Goal: Use online tool/utility: Use online tool/utility

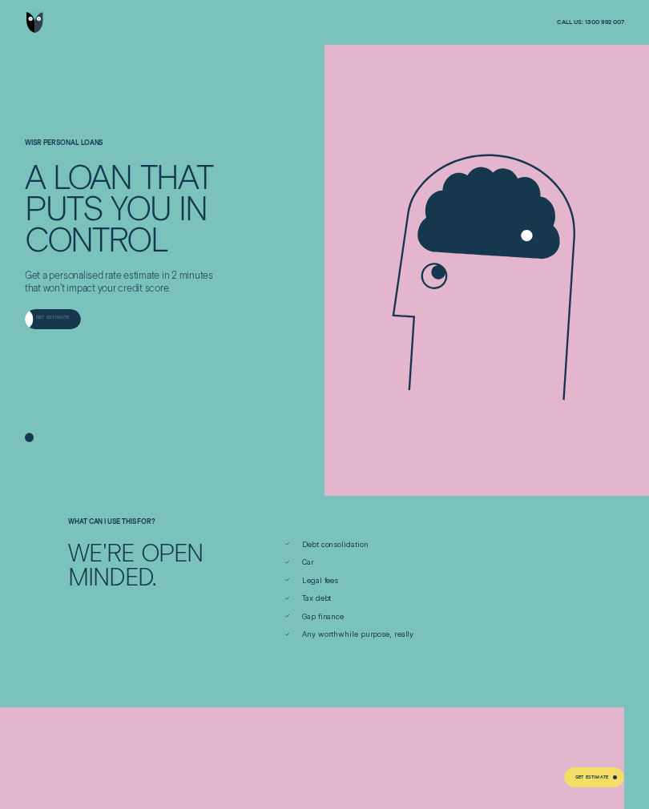
click at [56, 324] on div "Get Estimate" at bounding box center [53, 319] width 56 height 20
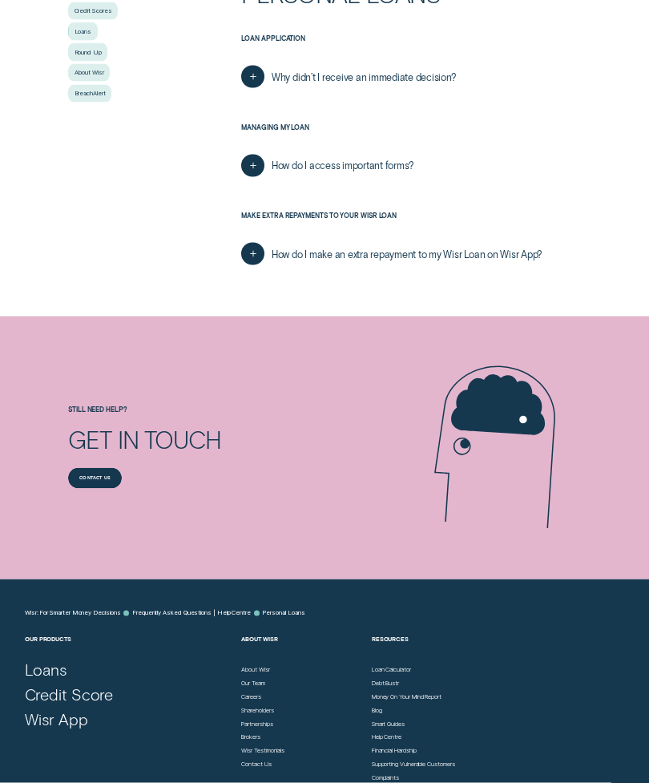
scroll to position [360, 0]
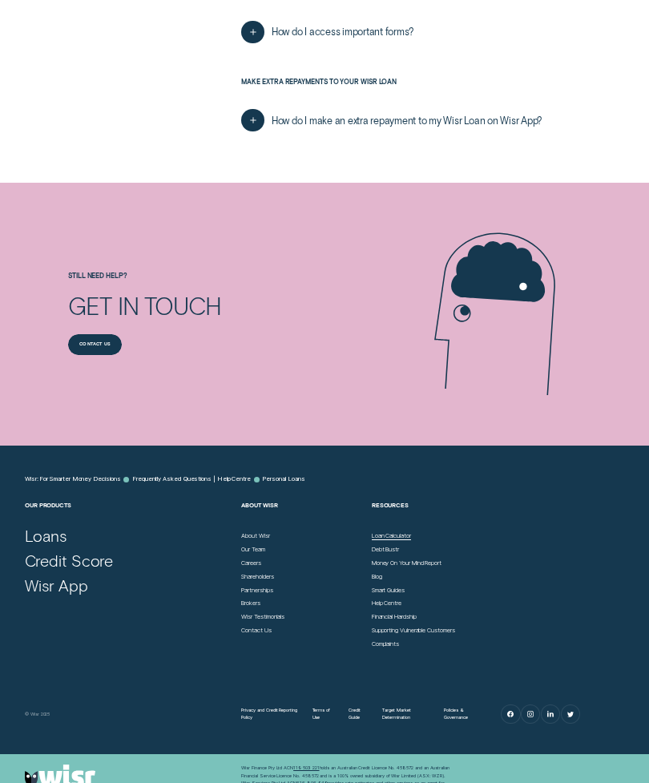
click at [392, 532] on div "Loan Calculator" at bounding box center [391, 535] width 39 height 7
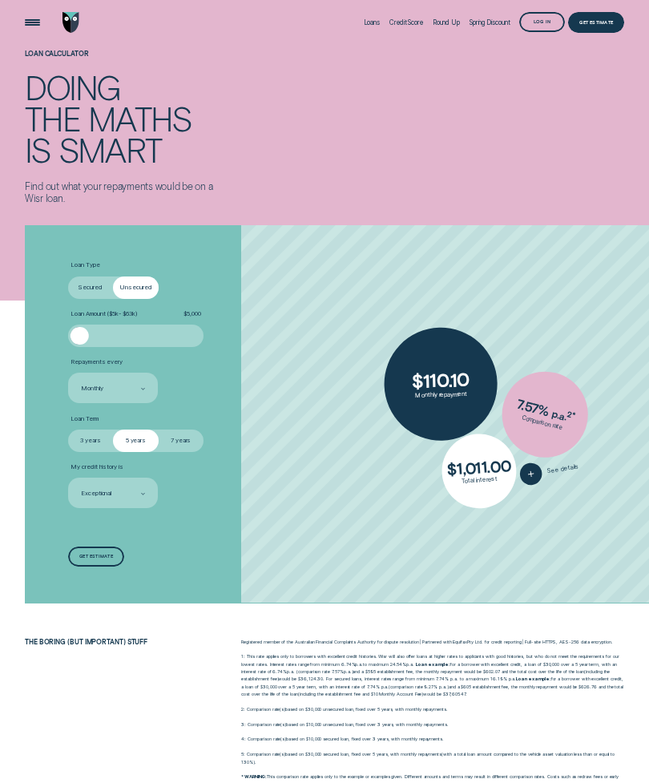
click at [89, 340] on div at bounding box center [79, 336] width 18 height 18
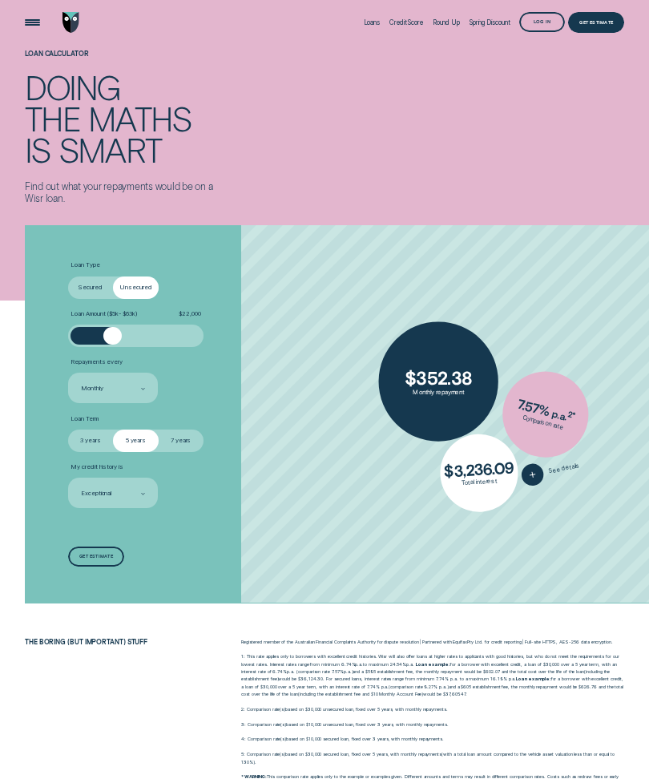
click at [120, 340] on div at bounding box center [112, 336] width 18 height 18
click at [125, 334] on div at bounding box center [120, 336] width 18 height 18
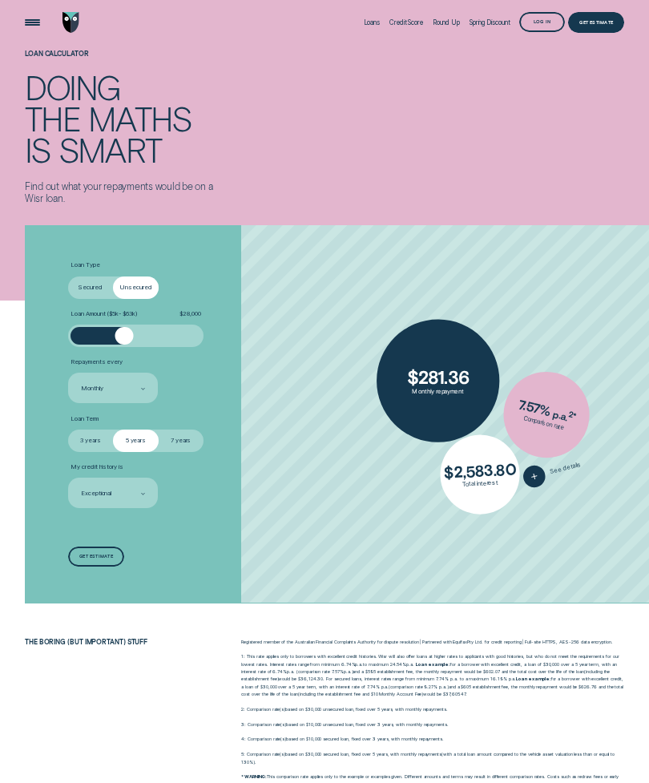
click at [134, 335] on div at bounding box center [124, 336] width 18 height 18
click at [127, 336] on div at bounding box center [134, 336] width 18 height 18
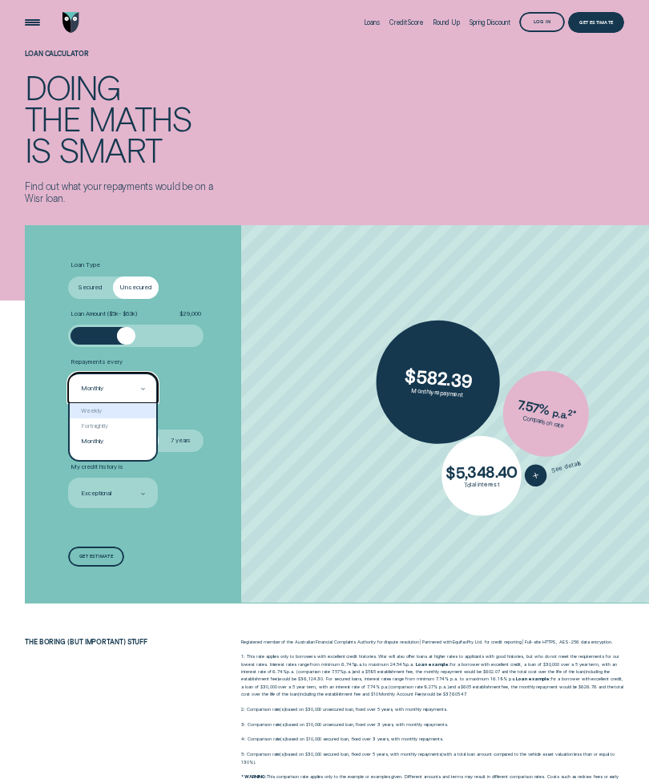
click at [86, 409] on div "Weekly" at bounding box center [113, 410] width 87 height 15
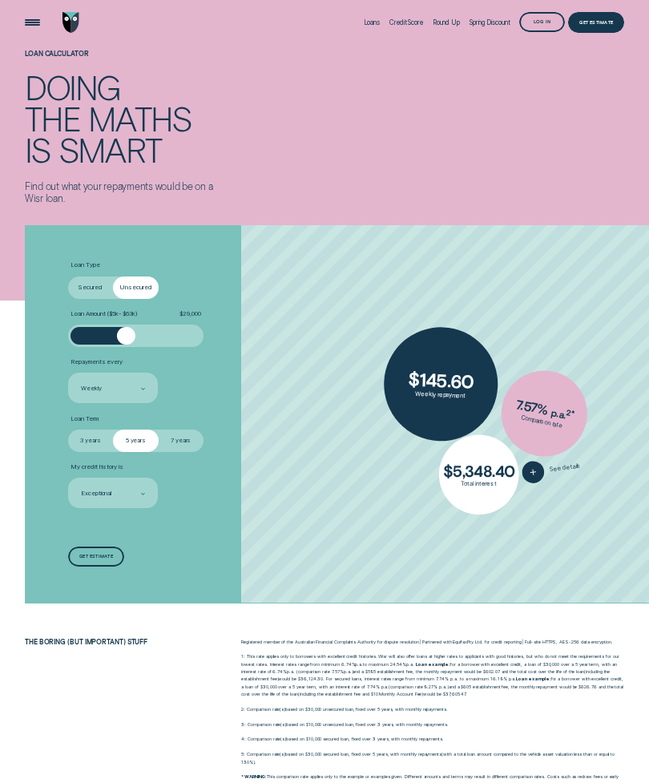
click at [93, 444] on label "3 years" at bounding box center [90, 440] width 45 height 22
click at [68, 429] on input "3 years" at bounding box center [68, 429] width 0 height 0
radio input "true"
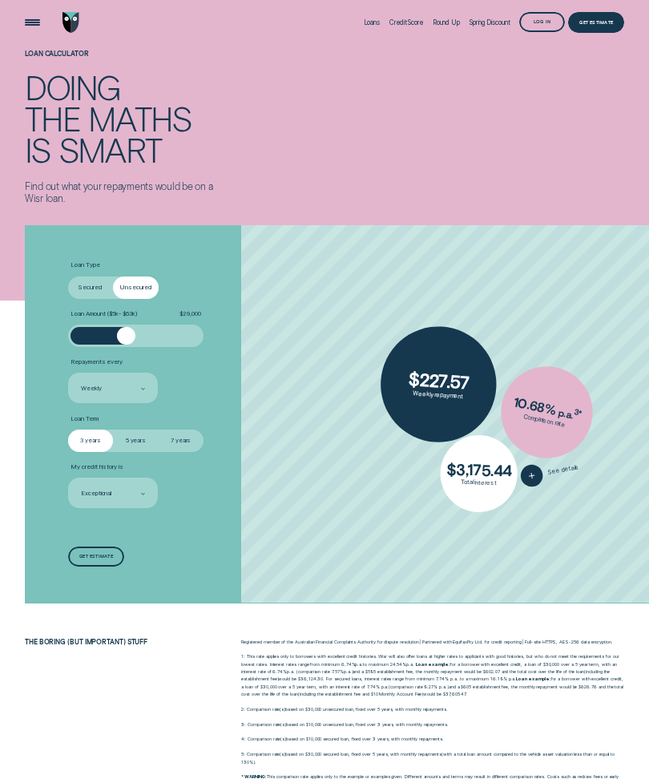
click at [141, 447] on label "5 years" at bounding box center [135, 440] width 45 height 22
click at [113, 429] on input "5 years" at bounding box center [113, 429] width 0 height 0
radio input "true"
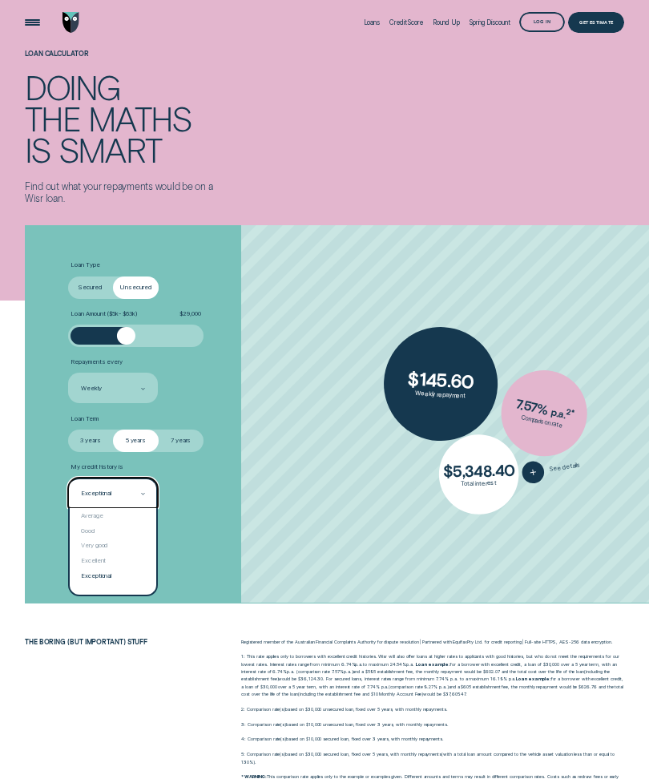
click at [88, 546] on div "Very good" at bounding box center [113, 545] width 87 height 15
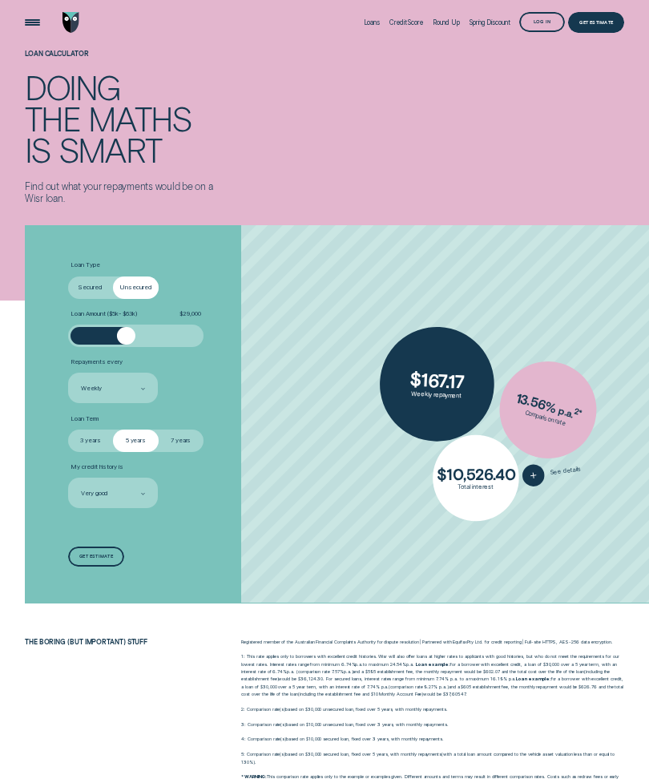
click at [91, 292] on label "Secured" at bounding box center [90, 287] width 45 height 22
click at [68, 276] on input "Secured" at bounding box center [68, 276] width 0 height 0
radio input "true"
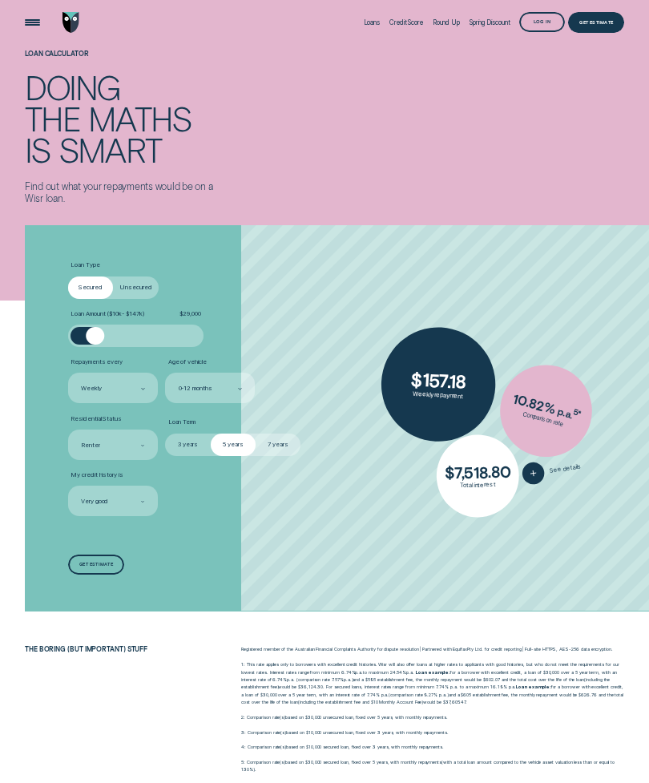
click at [113, 276] on input "Unsecured" at bounding box center [113, 276] width 0 height 0
radio input "true"
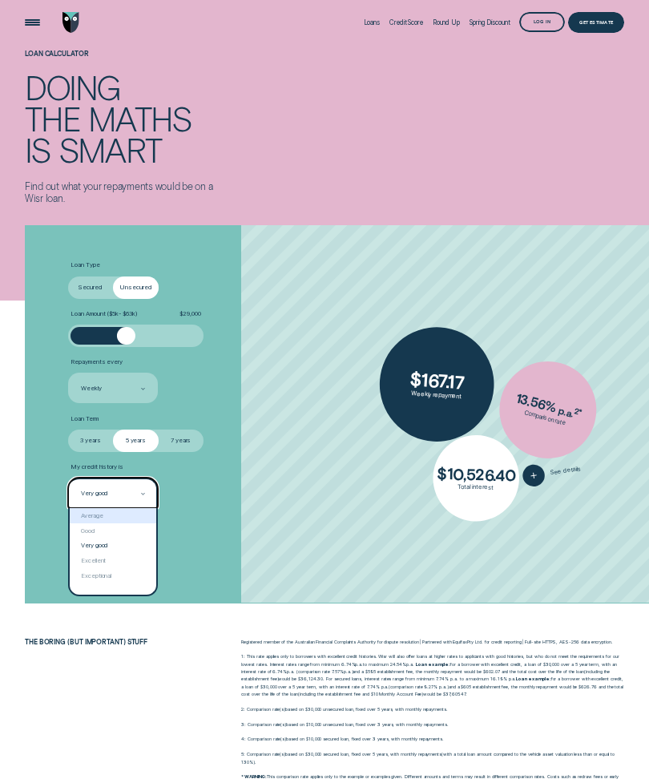
click at [84, 512] on div "Average" at bounding box center [113, 515] width 87 height 15
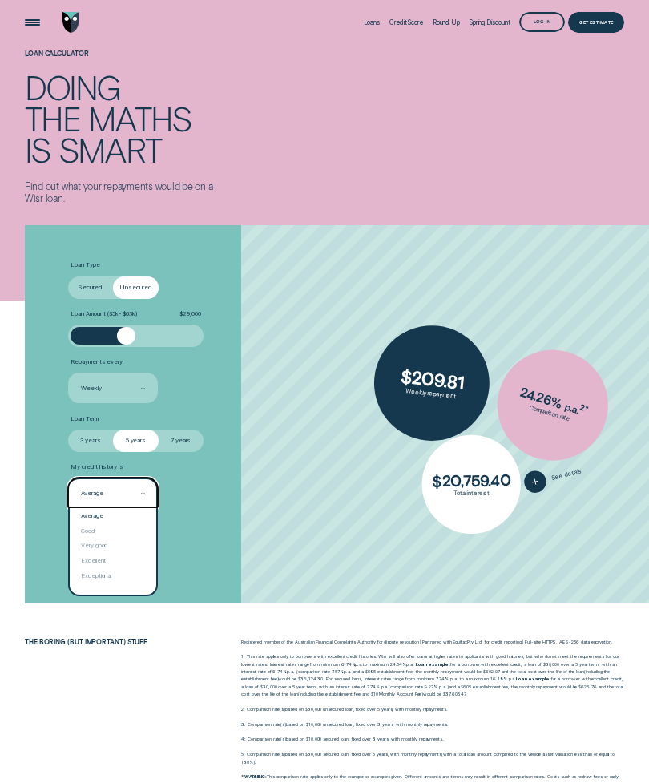
click at [84, 544] on div "Very good" at bounding box center [113, 545] width 87 height 15
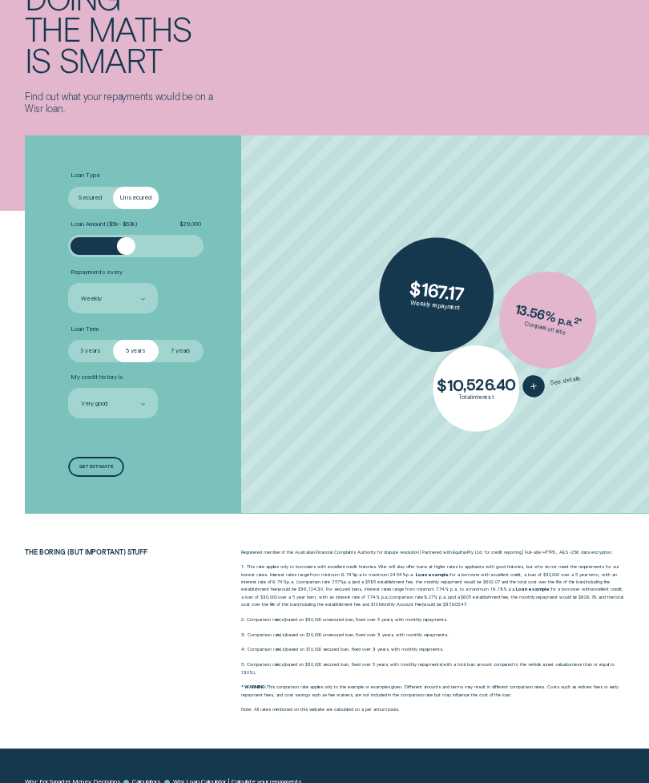
scroll to position [88, 0]
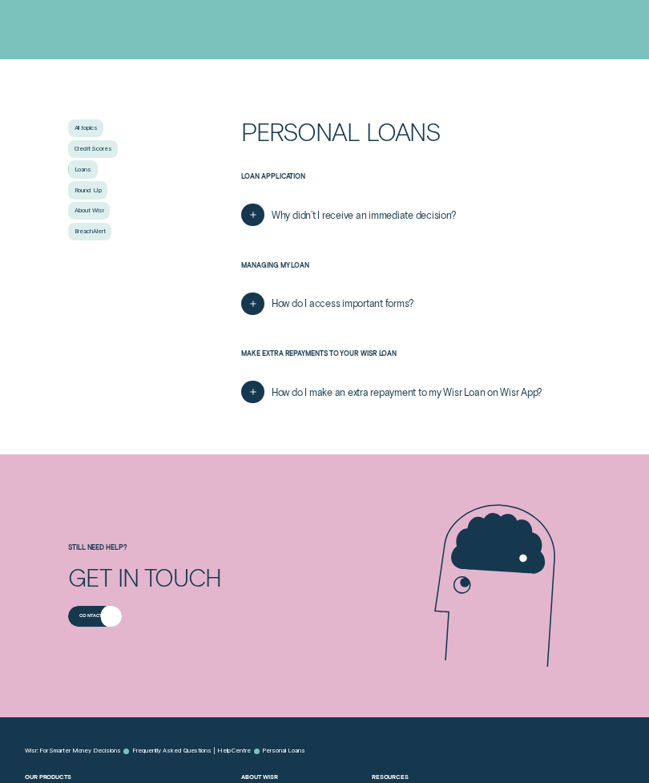
scroll to position [411, 0]
